Goal: Contribute content: Add original content to the website for others to see

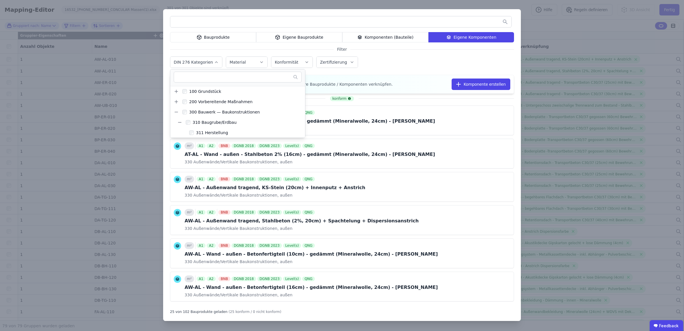
scroll to position [179, 0]
click at [284, 36] on div "Eigene Bauprodukte" at bounding box center [299, 37] width 86 height 10
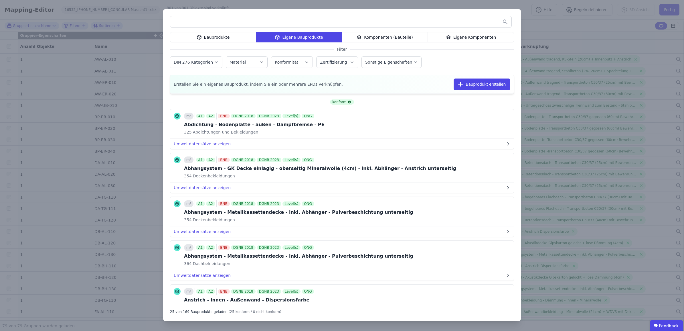
click at [261, 23] on input "text" at bounding box center [340, 22] width 341 height 10
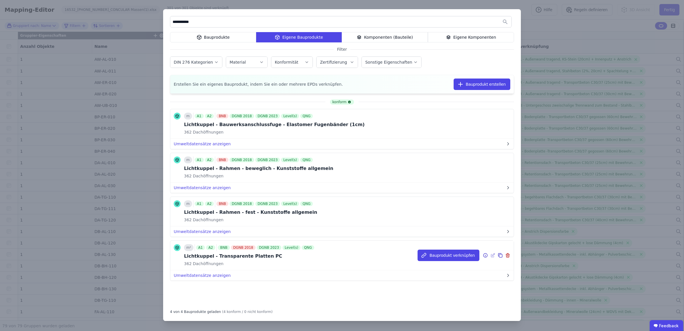
type input "**********"
drag, startPoint x: 266, startPoint y: 256, endPoint x: 213, endPoint y: 260, distance: 53.0
click at [213, 259] on div "Lichtkuppel - Transparente Platten PC" at bounding box center [249, 255] width 131 height 7
copy div "Transparente Platten PC"
click at [201, 37] on icon at bounding box center [200, 36] width 2 height 1
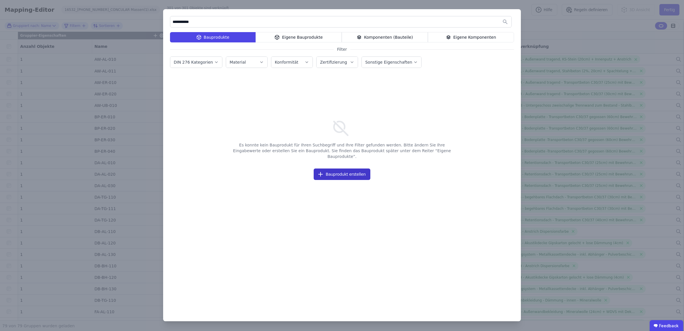
click at [333, 168] on button "Bauprodukt erstellen" at bounding box center [342, 173] width 57 height 11
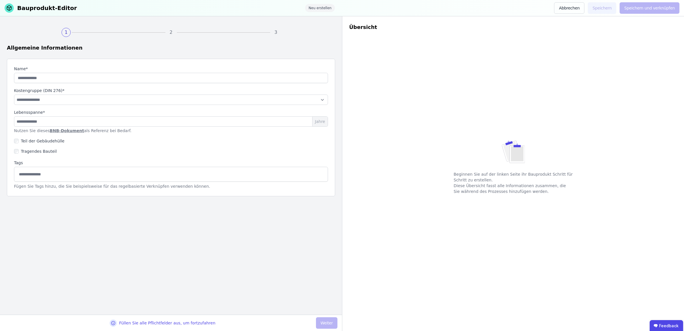
click at [54, 131] on link "BNB-Dokument" at bounding box center [67, 130] width 34 height 5
click at [572, 7] on button "Abbrechen" at bounding box center [569, 7] width 30 height 11
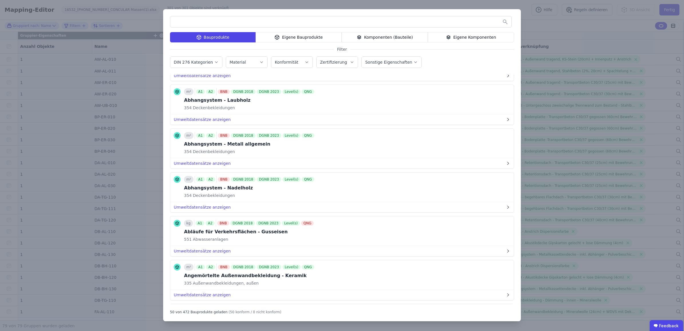
scroll to position [1353, 0]
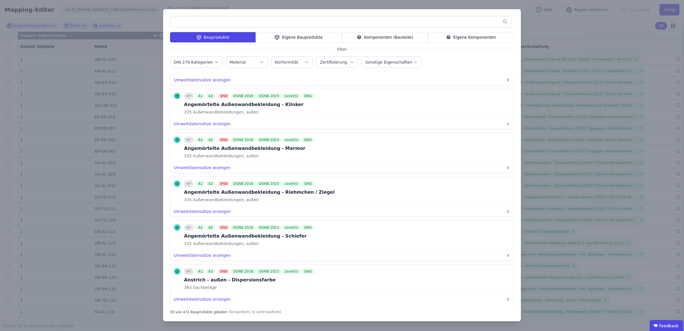
click at [286, 37] on div "Eigene Bauprodukte" at bounding box center [299, 37] width 86 height 10
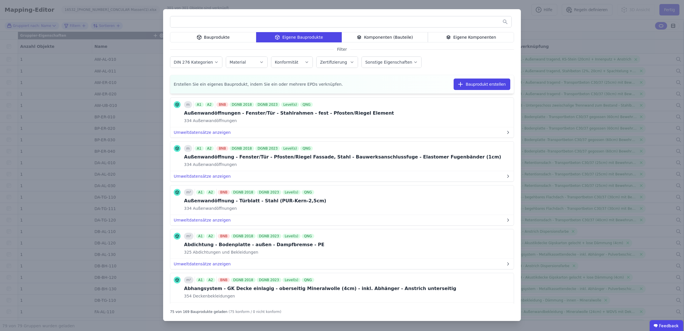
scroll to position [689, 0]
